Goal: Check status: Check status

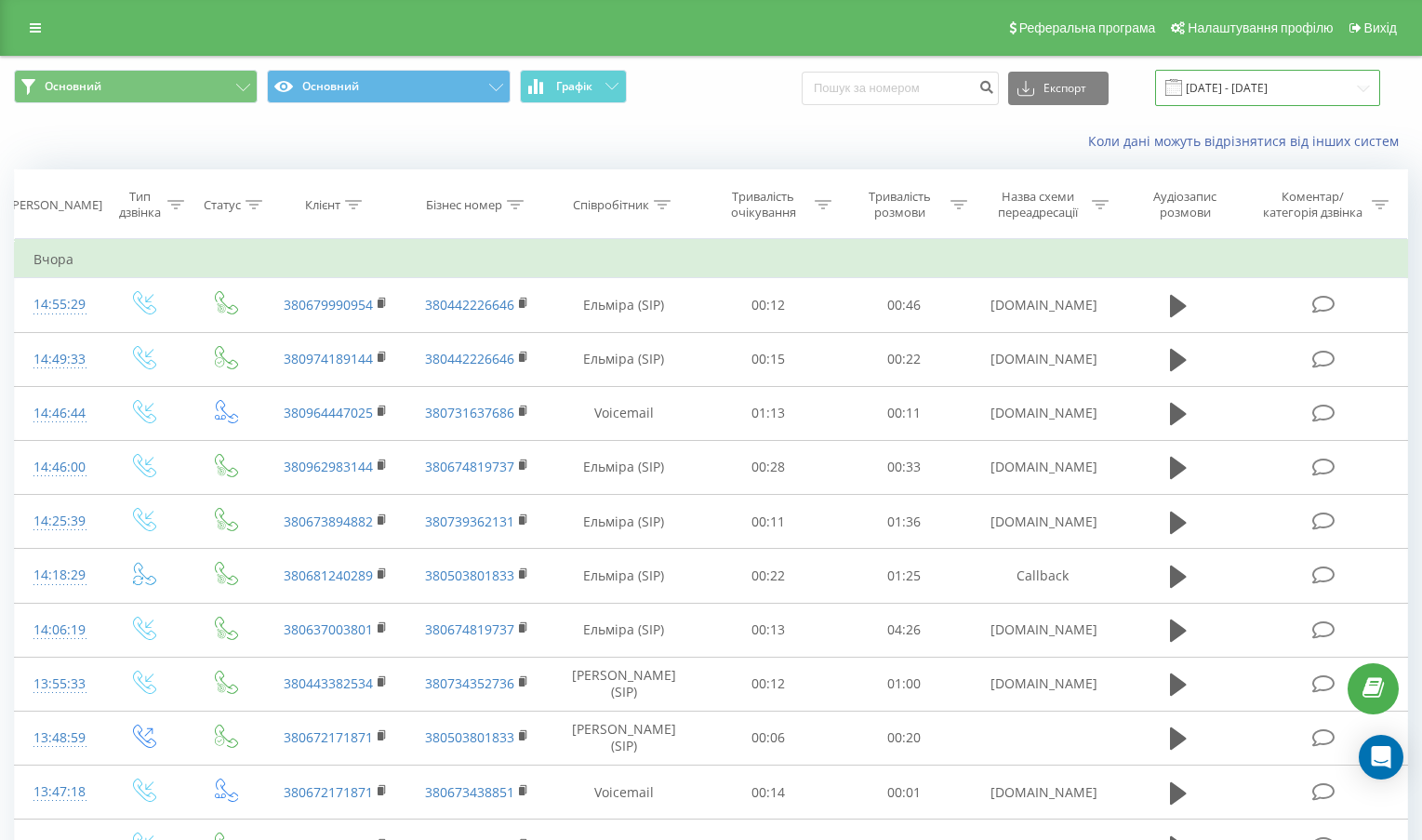
drag, startPoint x: 1283, startPoint y: 88, endPoint x: 1273, endPoint y: 93, distance: 11.2
click at [1283, 88] on input "[DATE] - [DATE]" at bounding box center [1267, 87] width 225 height 36
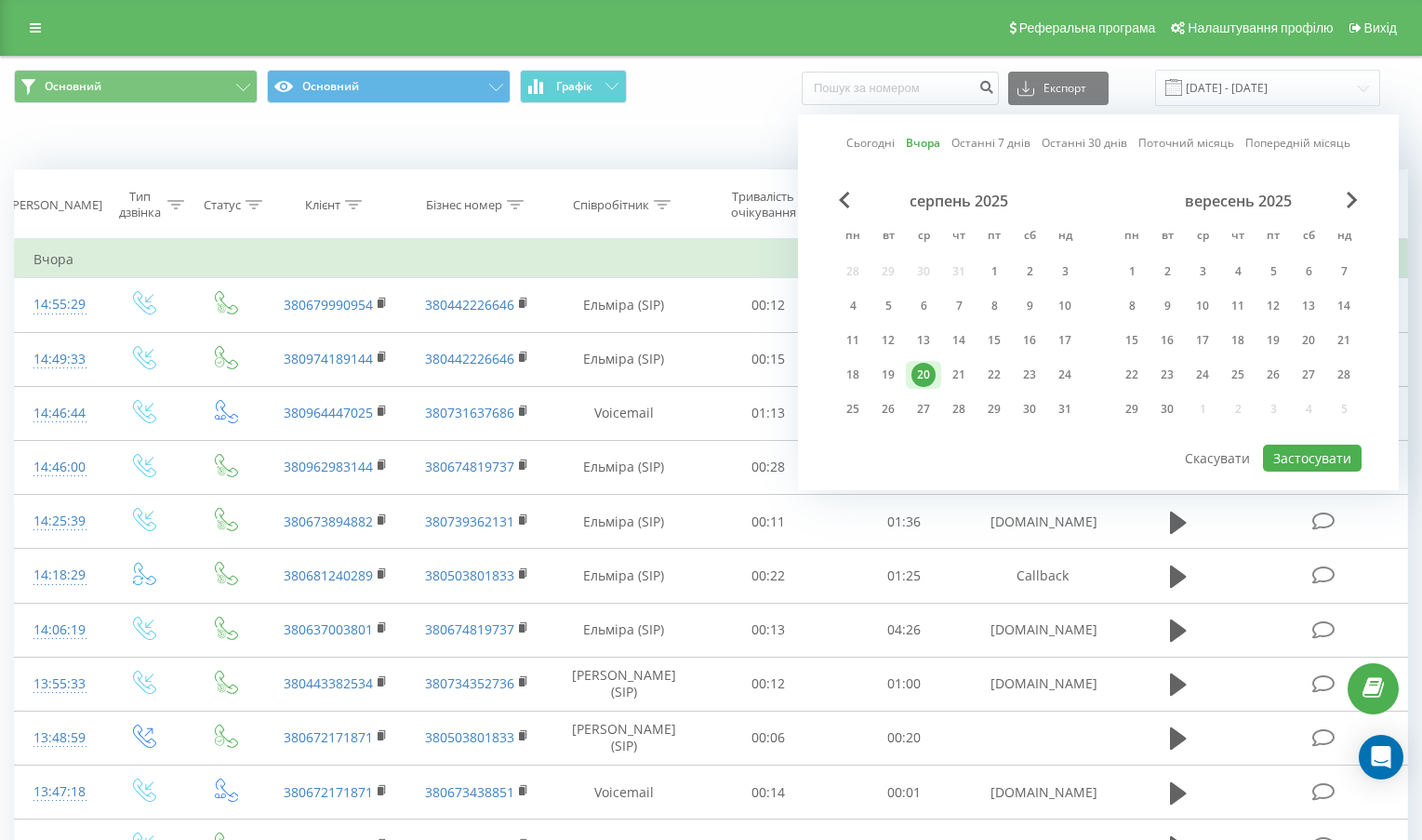
click at [867, 149] on link "Сьогодні" at bounding box center [870, 143] width 48 height 18
click at [1323, 465] on button "Застосувати" at bounding box center [1312, 459] width 99 height 27
type input "[DATE] - [DATE]"
